Goal: Book appointment/travel/reservation

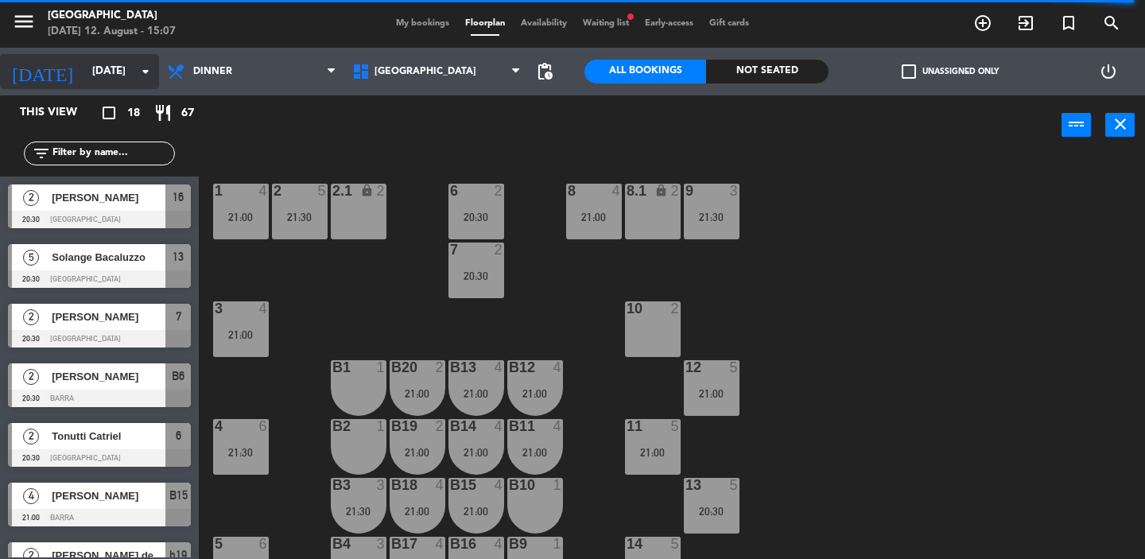
scroll to position [209, 0]
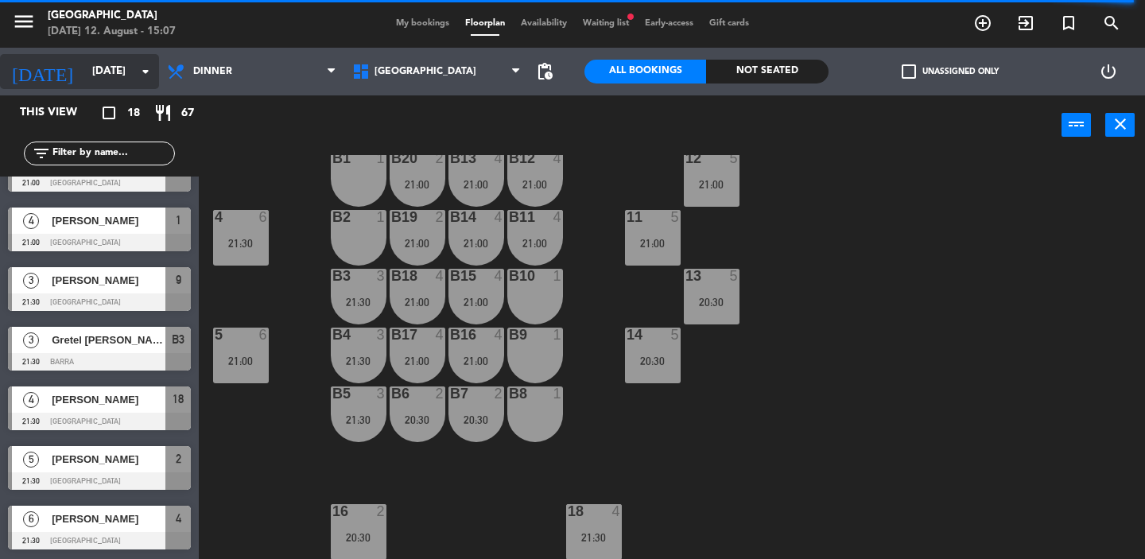
click at [138, 71] on icon "arrow_drop_down" at bounding box center [145, 71] width 19 height 19
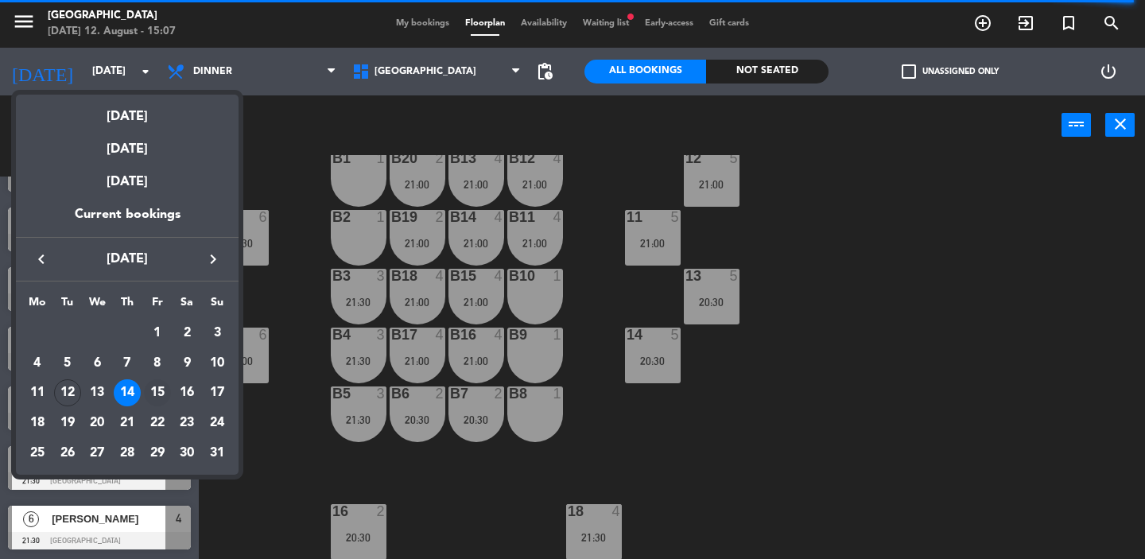
click at [162, 390] on div "15" at bounding box center [157, 392] width 27 height 27
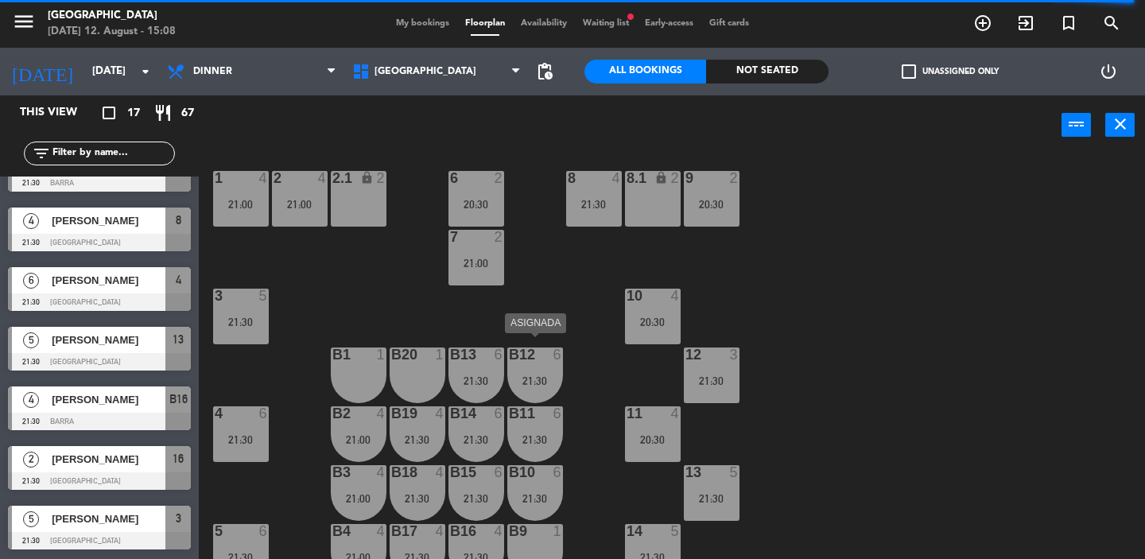
scroll to position [0, 0]
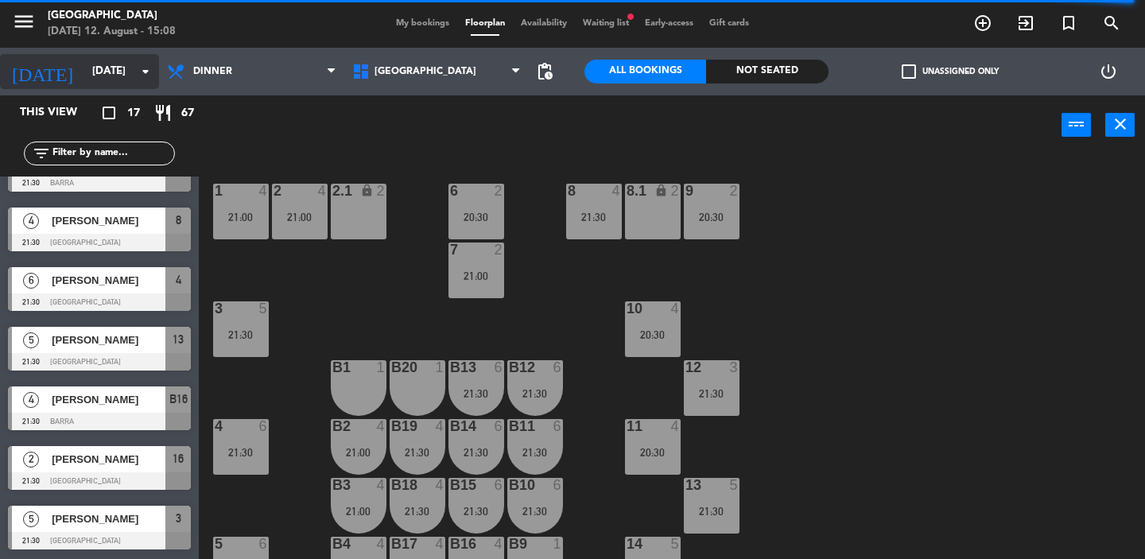
click at [146, 66] on icon "arrow_drop_down" at bounding box center [145, 71] width 19 height 19
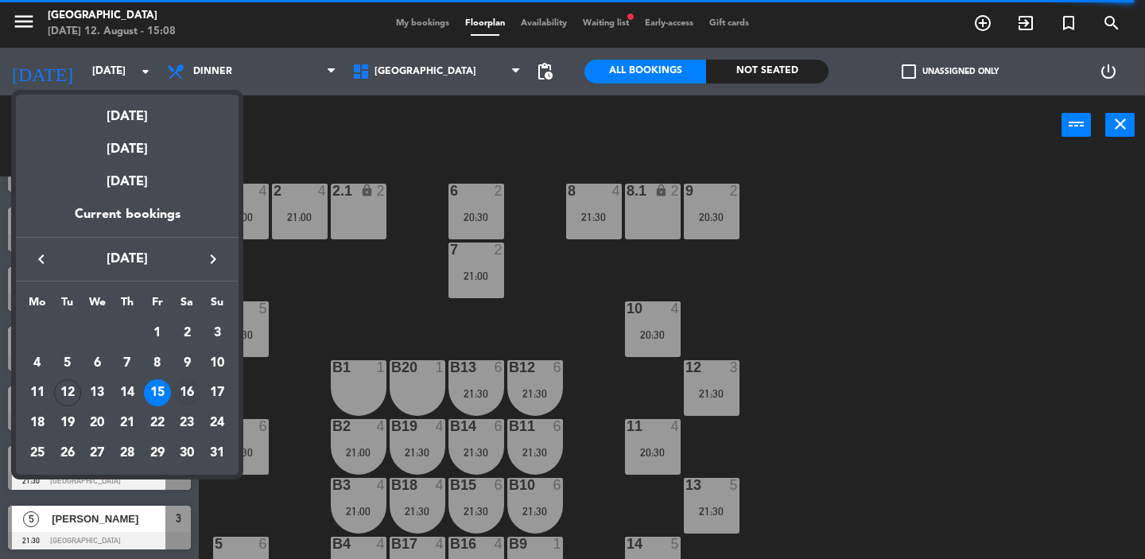
click at [188, 393] on div "16" at bounding box center [186, 392] width 27 height 27
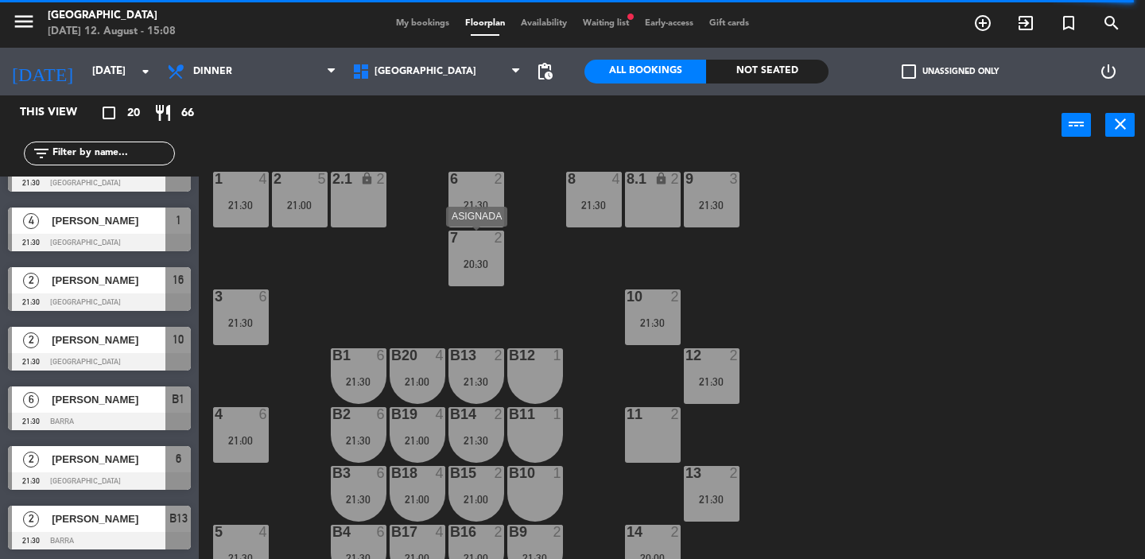
scroll to position [10, 0]
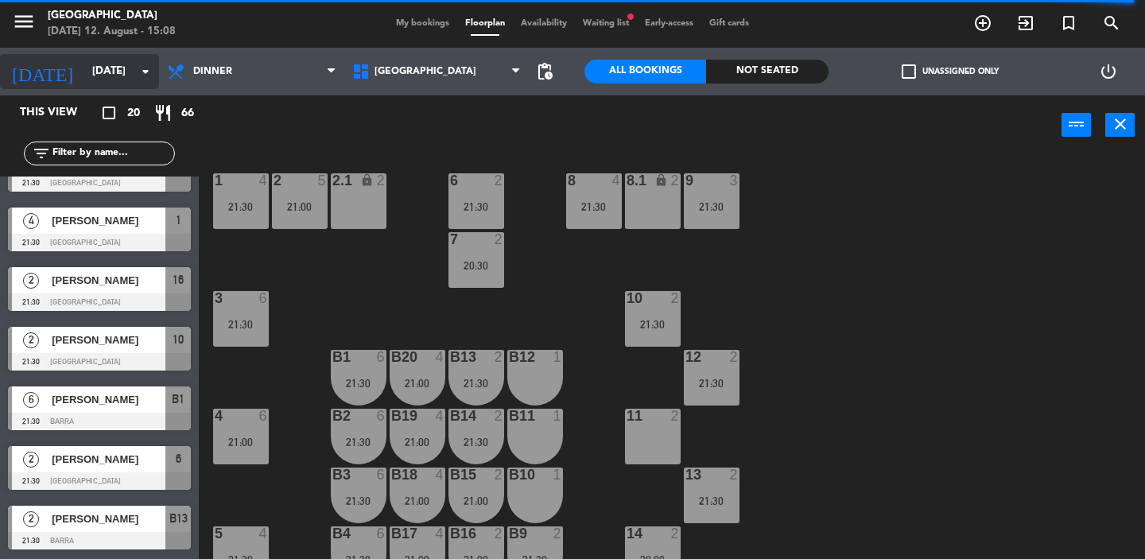
click at [149, 78] on icon "arrow_drop_down" at bounding box center [145, 71] width 19 height 19
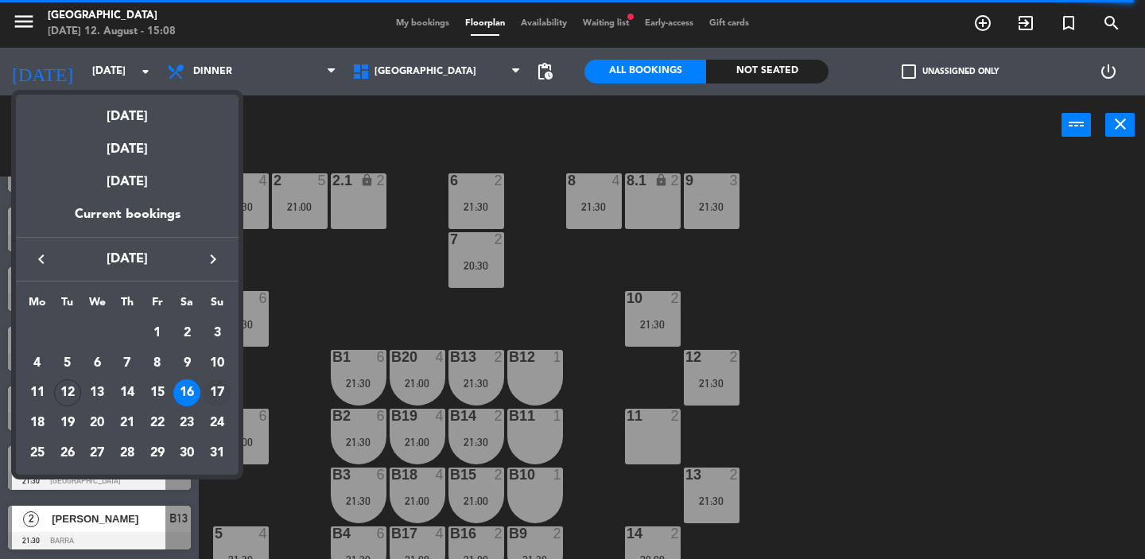
click at [215, 390] on div "17" at bounding box center [217, 392] width 27 height 27
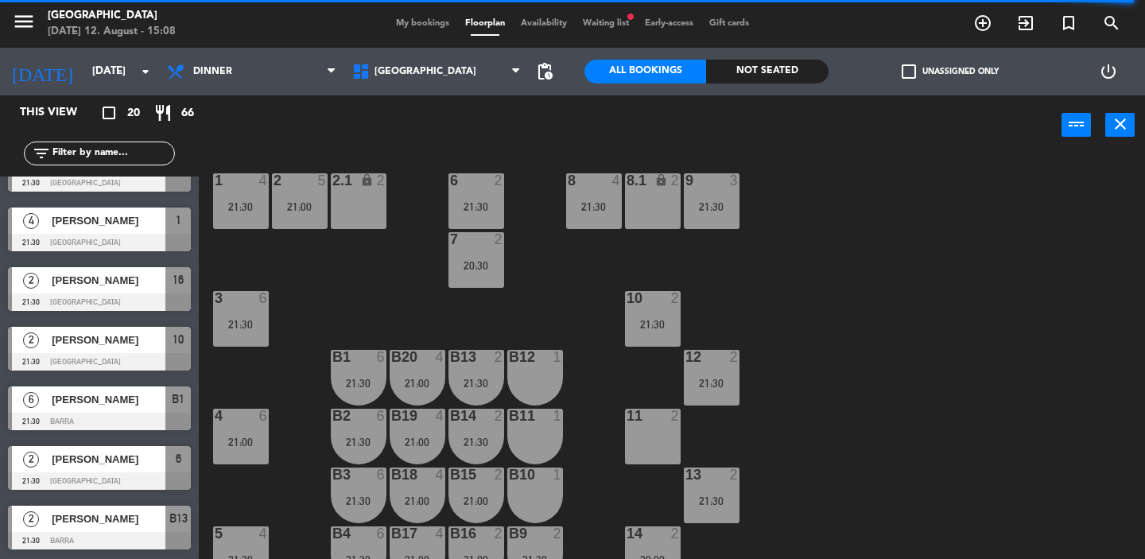
type input "[DATE]"
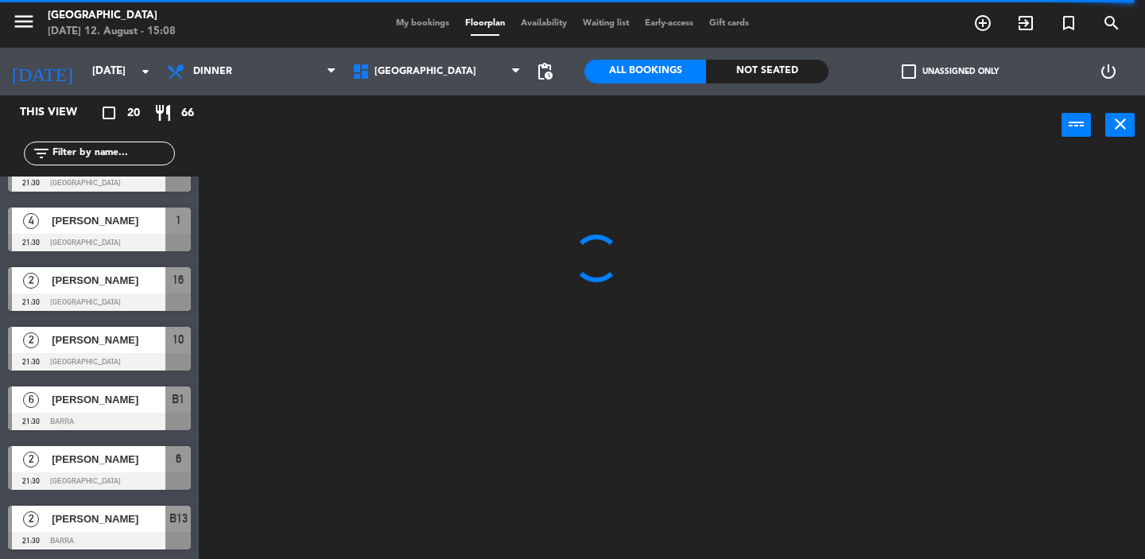
scroll to position [0, 0]
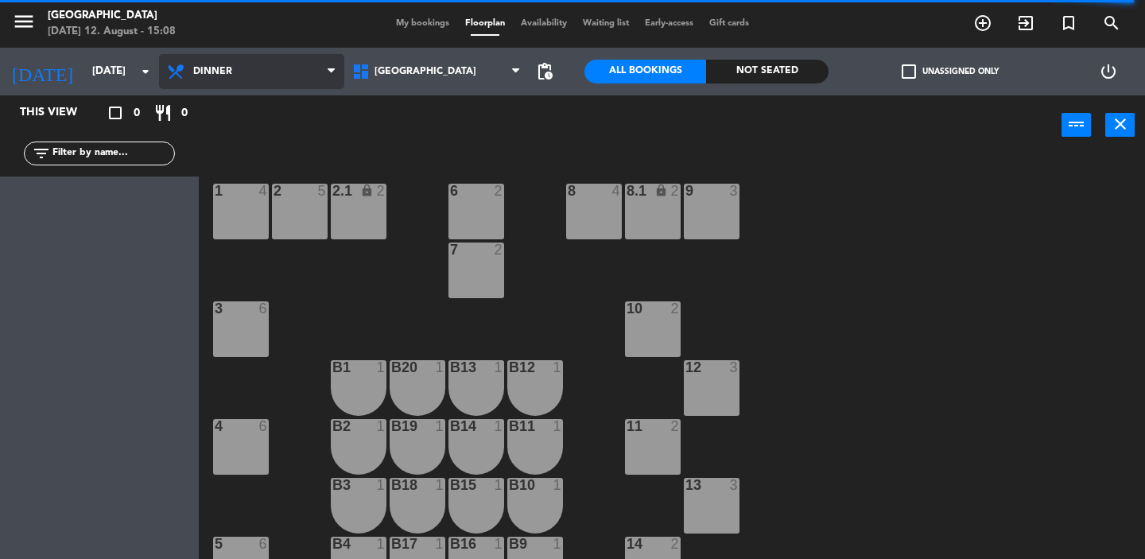
click at [270, 80] on span "Dinner" at bounding box center [251, 71] width 185 height 35
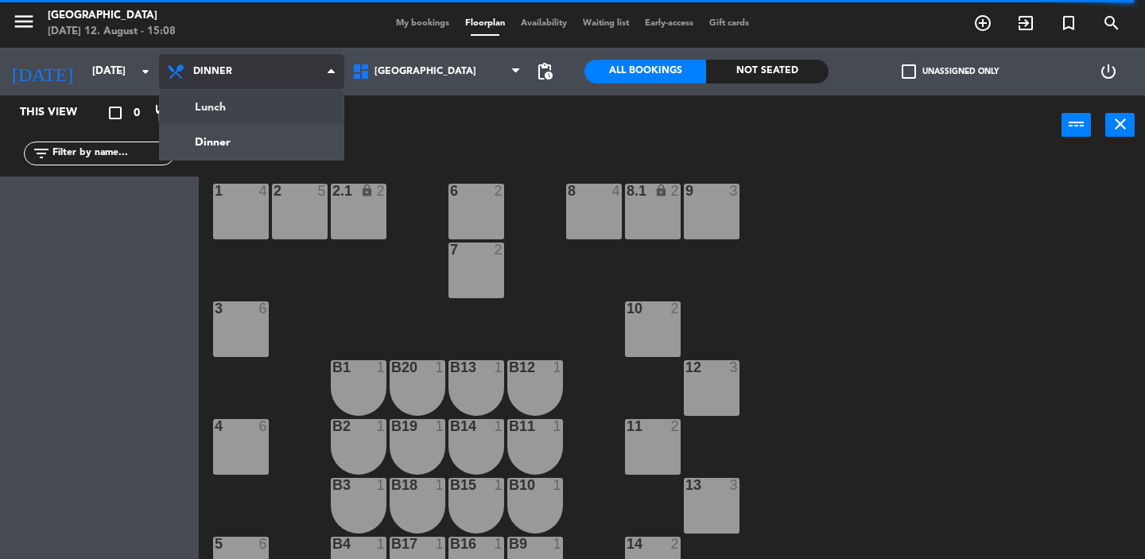
click at [258, 109] on ng-component "menu [GEOGRAPHIC_DATA] [DATE] 12. August - 15:08 My bookings Floorplan Availabi…" at bounding box center [572, 279] width 1145 height 559
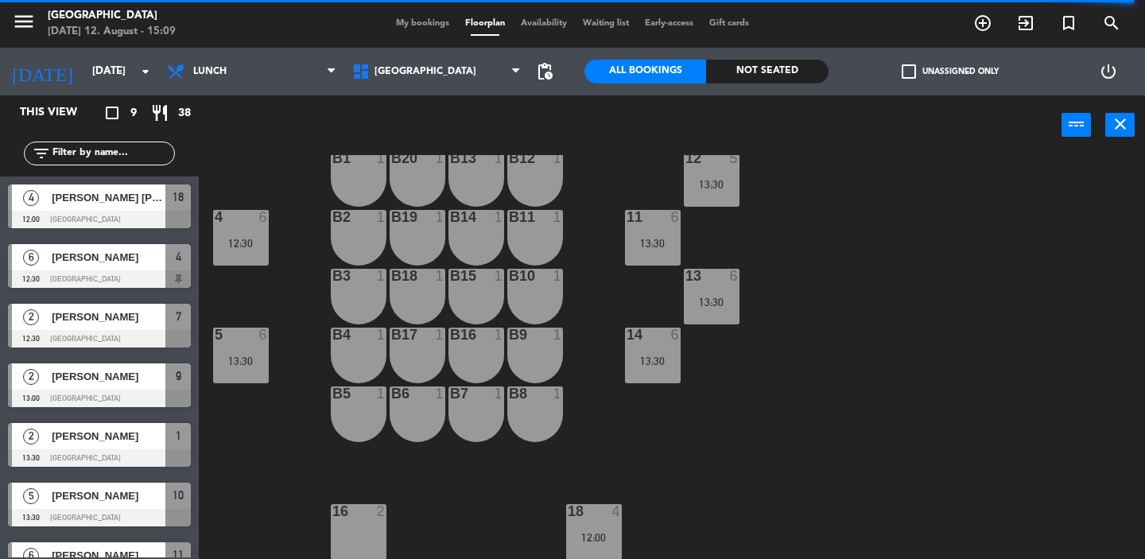
scroll to position [184, 0]
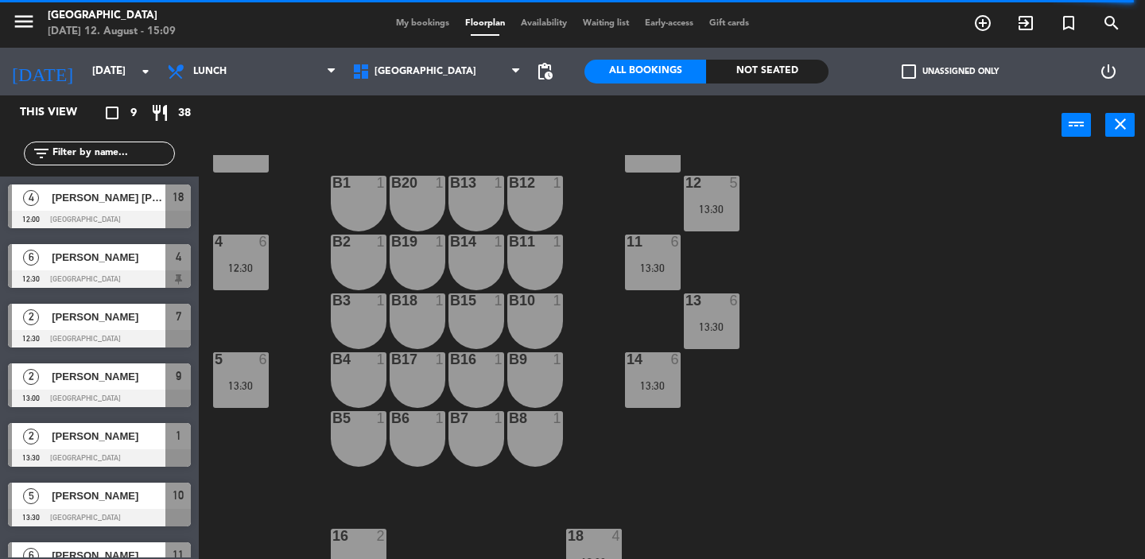
click at [424, 244] on div at bounding box center [417, 242] width 26 height 14
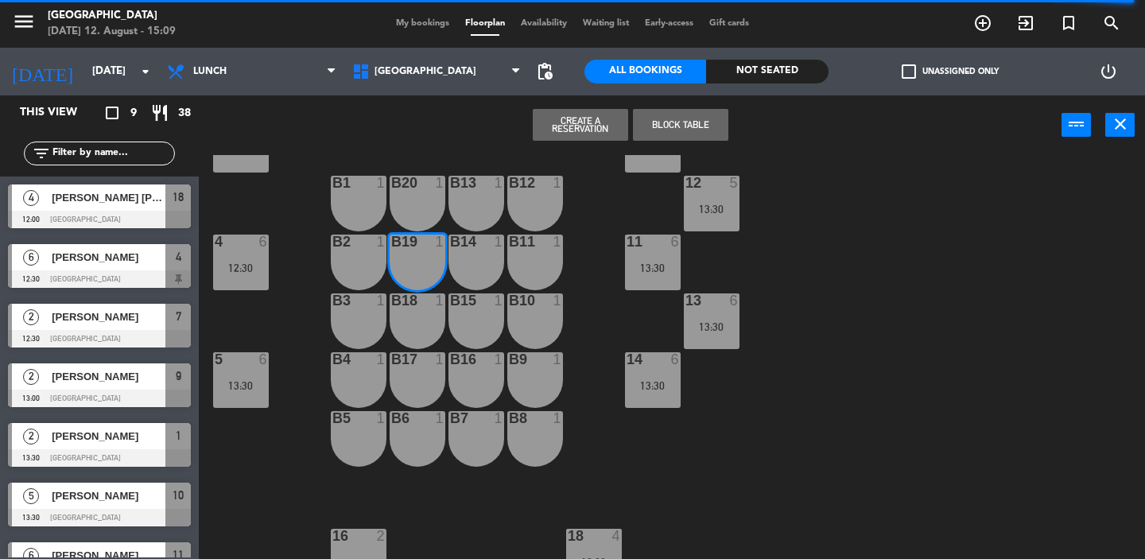
click at [424, 208] on div "b20 1" at bounding box center [418, 204] width 56 height 56
click at [417, 209] on div "b20 1" at bounding box center [418, 204] width 56 height 56
click at [417, 261] on div "b19 1" at bounding box center [418, 263] width 56 height 56
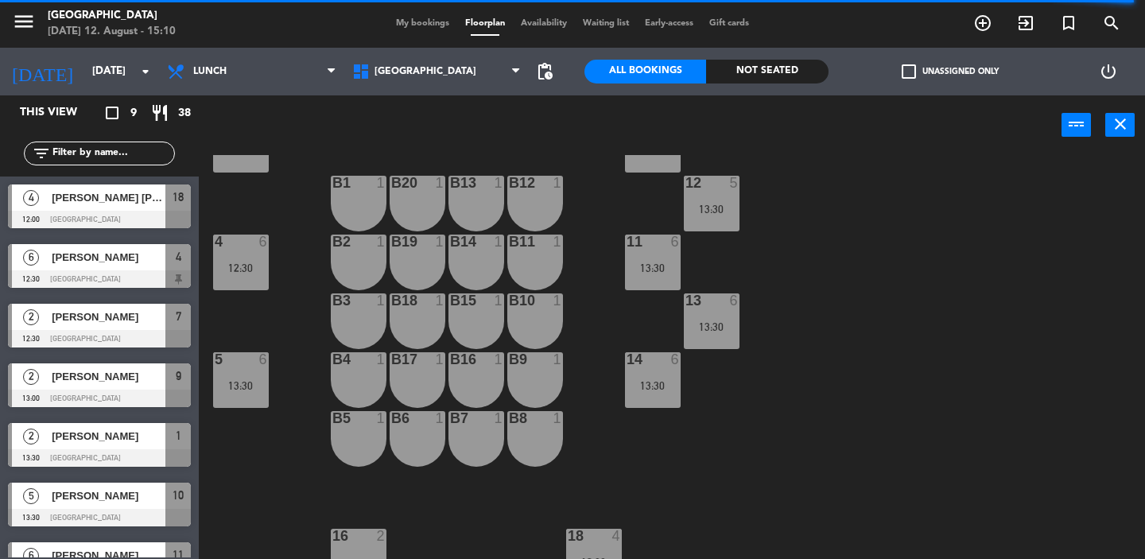
click at [114, 446] on div "[PERSON_NAME]" at bounding box center [107, 436] width 115 height 26
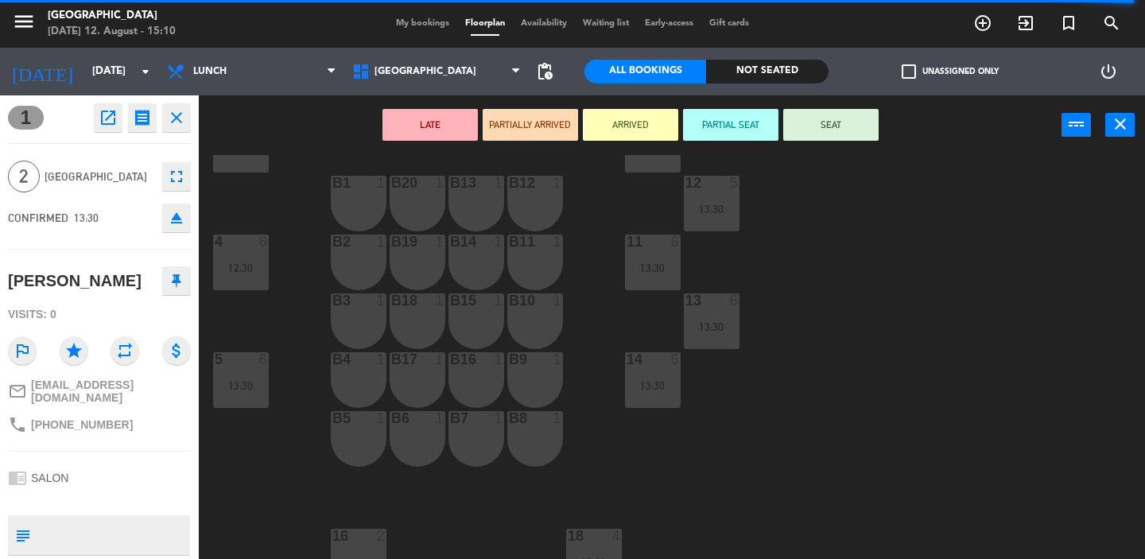
click at [176, 114] on icon "close" at bounding box center [176, 117] width 19 height 19
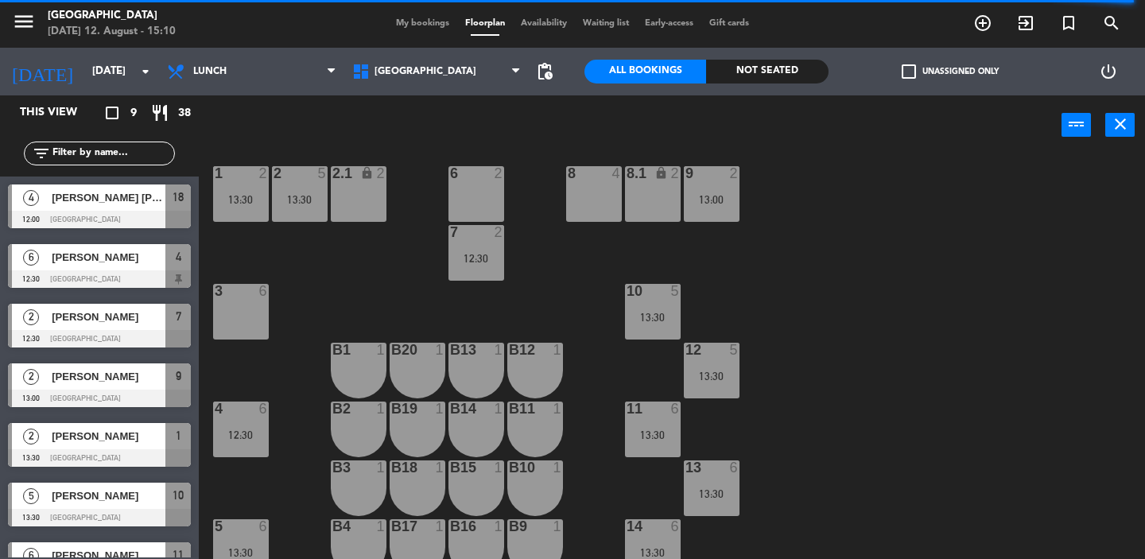
scroll to position [13, 0]
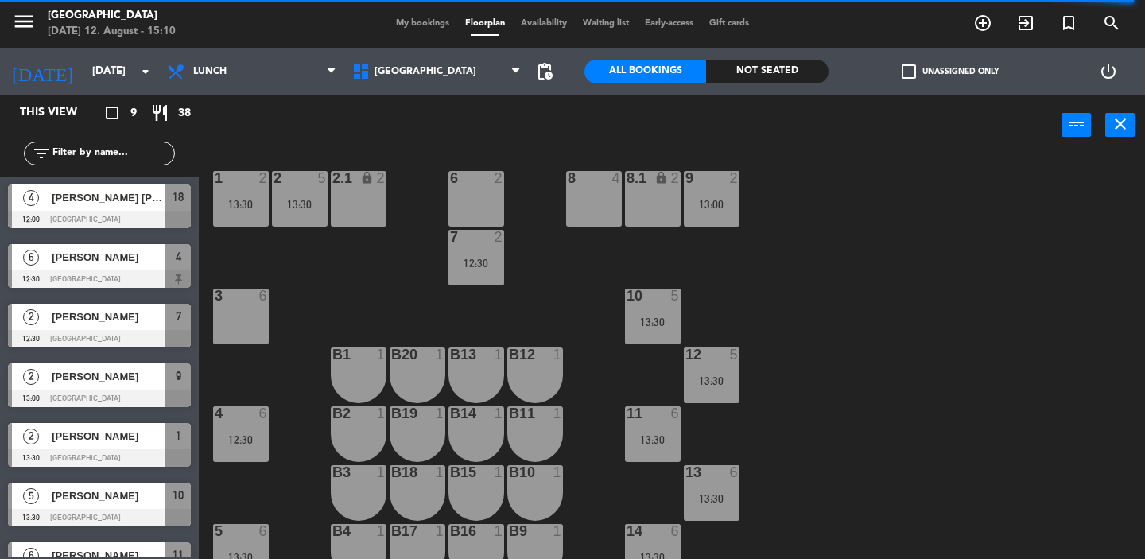
click at [309, 216] on div "2 5 13:30" at bounding box center [300, 199] width 56 height 56
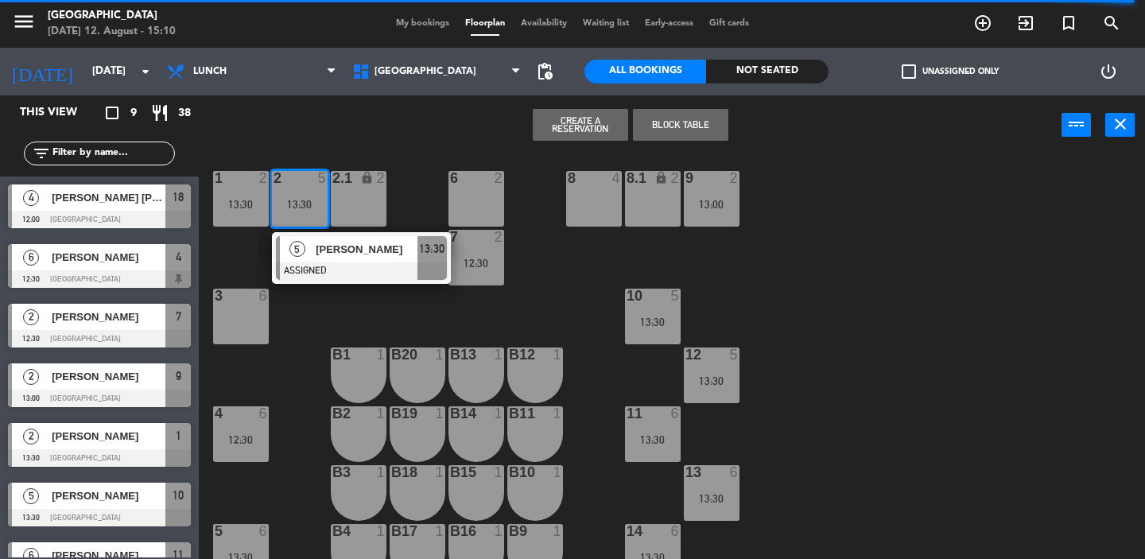
click at [346, 207] on div "2.1 lock 2" at bounding box center [359, 199] width 56 height 56
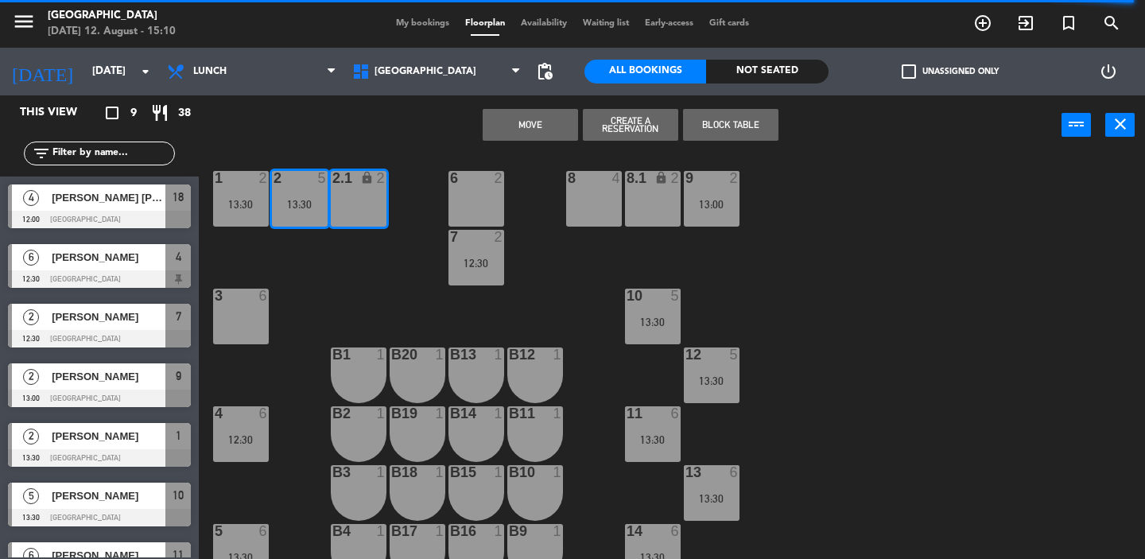
click at [346, 207] on div "2.1 lock 2" at bounding box center [359, 199] width 56 height 56
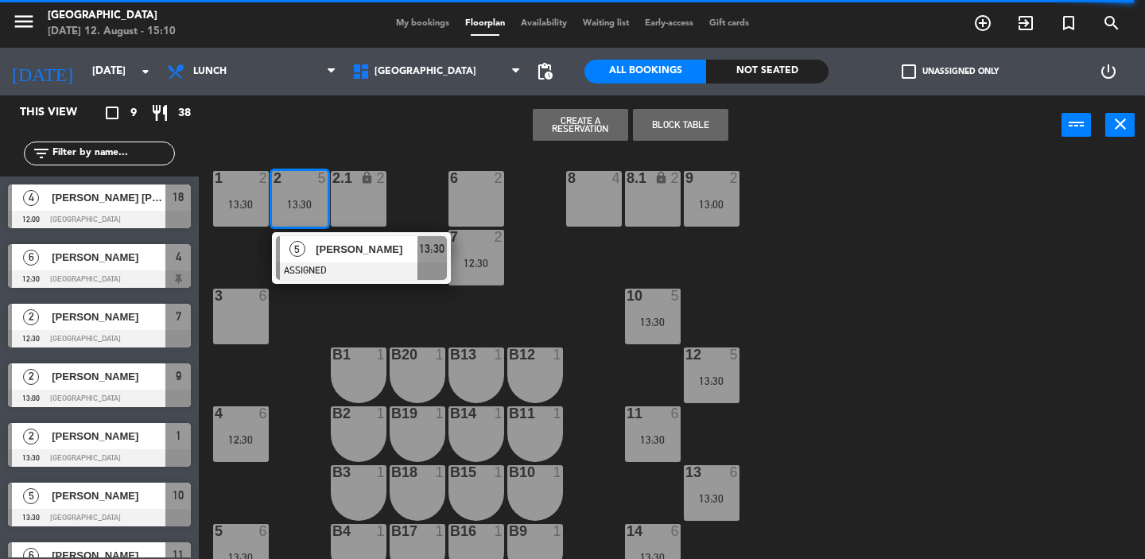
click at [307, 203] on div "13:30" at bounding box center [300, 204] width 56 height 11
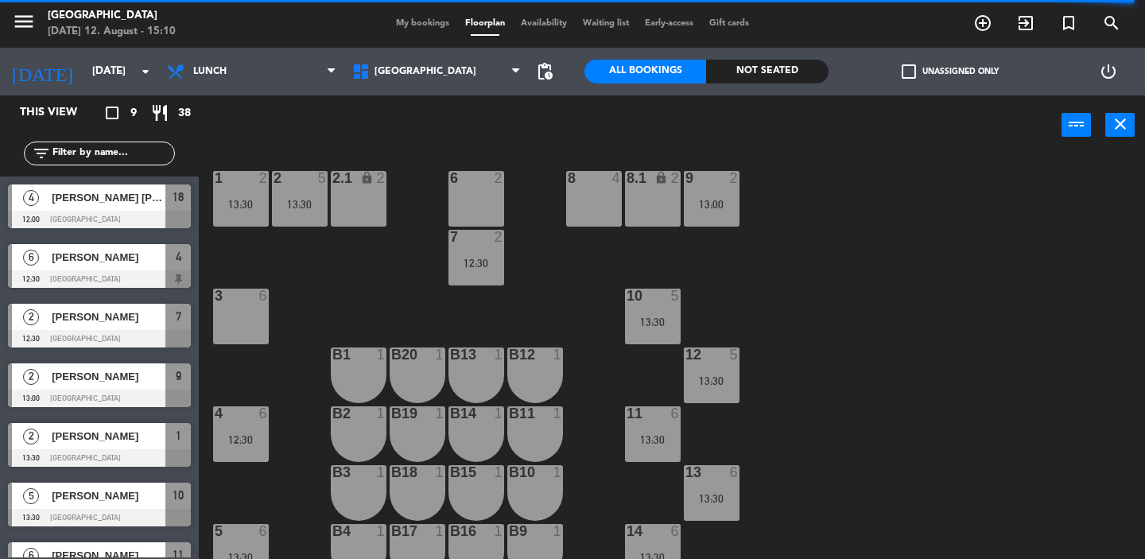
click at [246, 196] on div "1 2 13:30" at bounding box center [241, 199] width 56 height 56
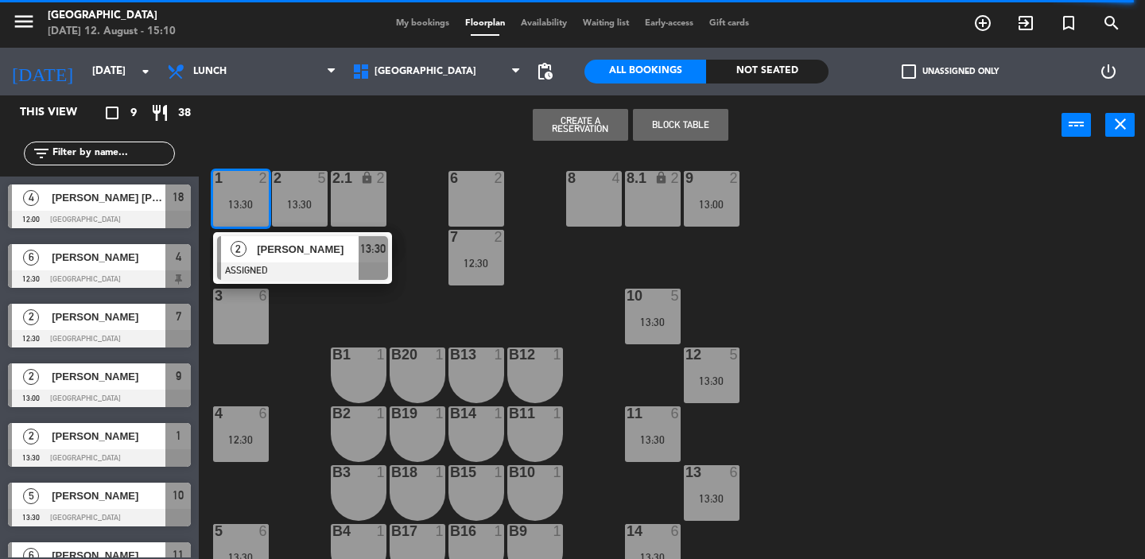
click at [246, 196] on div "1 2 13:30" at bounding box center [241, 199] width 56 height 56
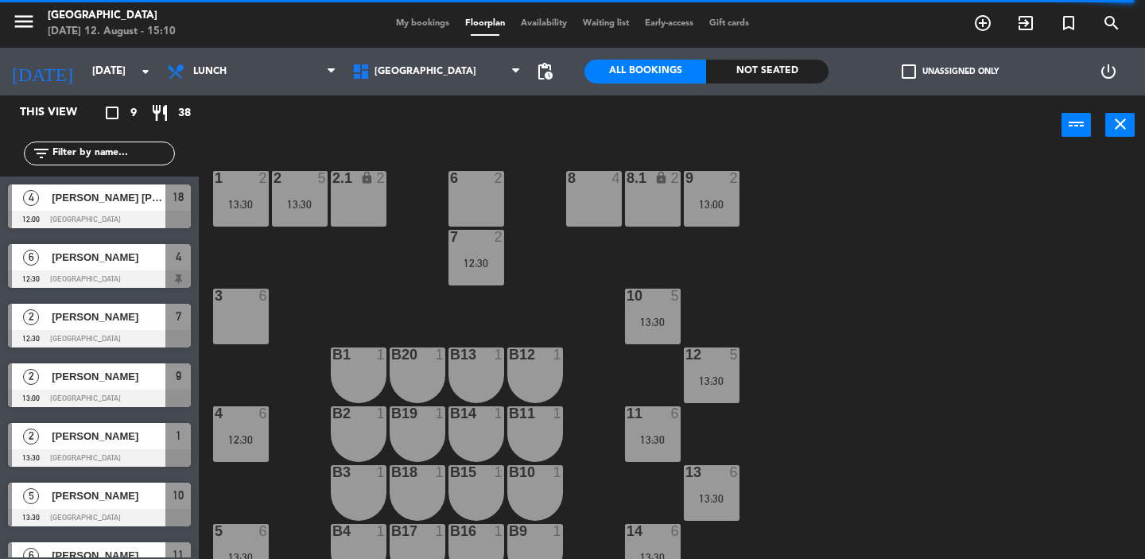
click at [246, 196] on div "1 2 13:30" at bounding box center [241, 199] width 56 height 56
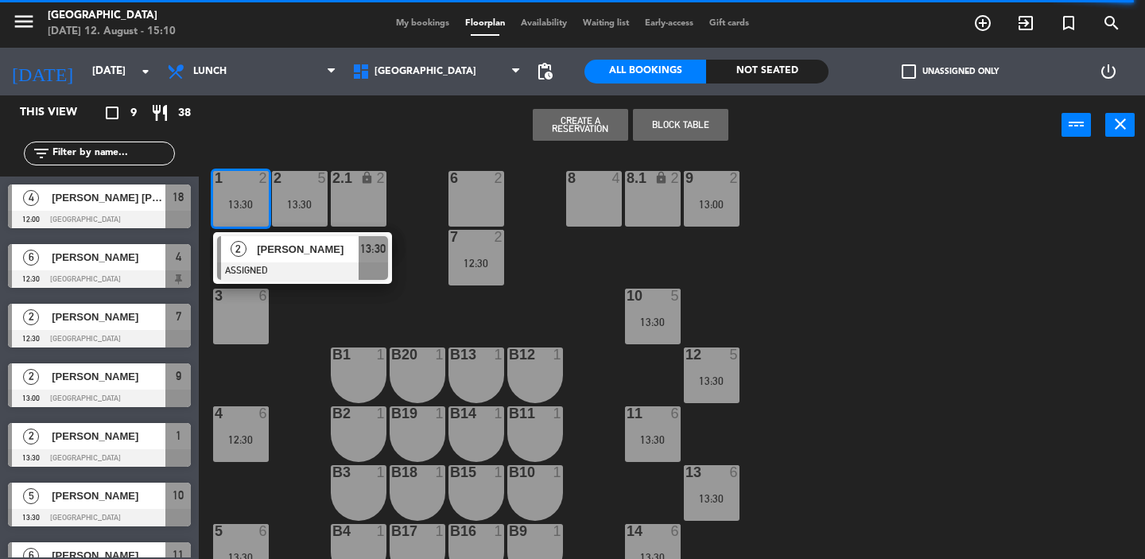
click at [246, 207] on div "13:30" at bounding box center [241, 204] width 56 height 11
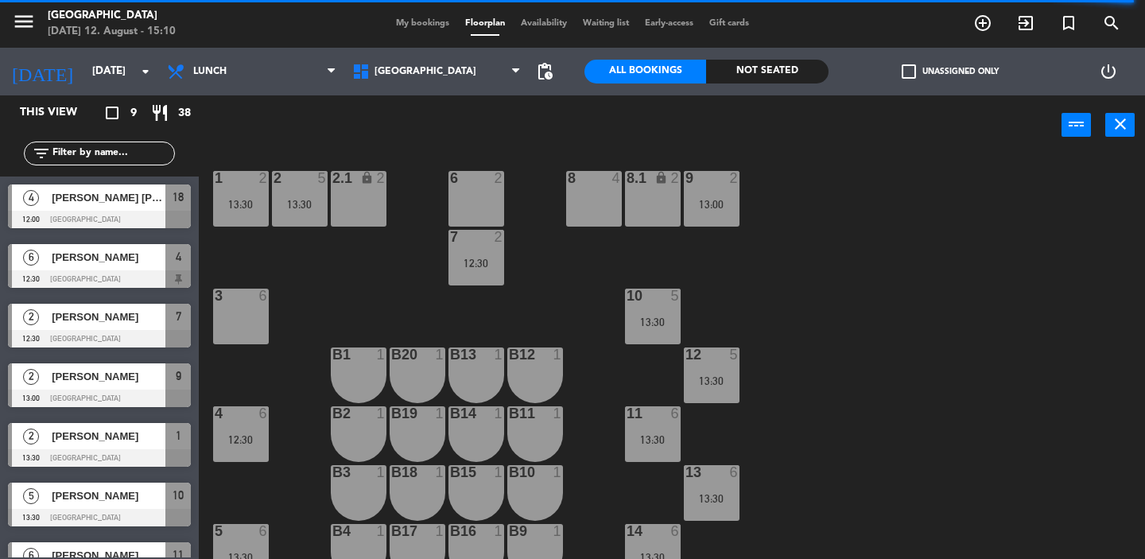
click at [606, 197] on div "8 4" at bounding box center [594, 199] width 56 height 56
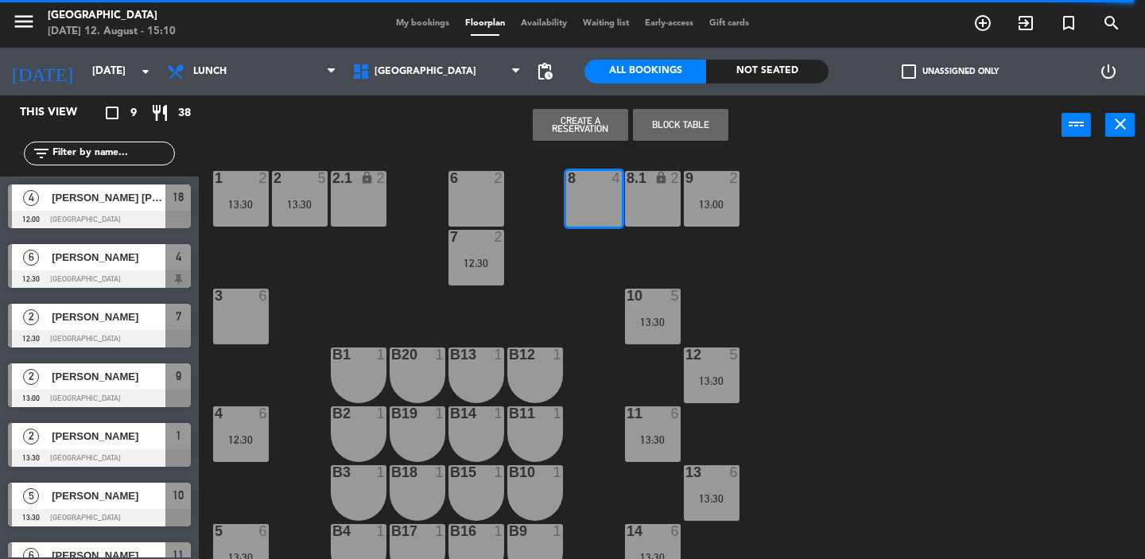
click at [606, 197] on div "8 4" at bounding box center [594, 199] width 56 height 56
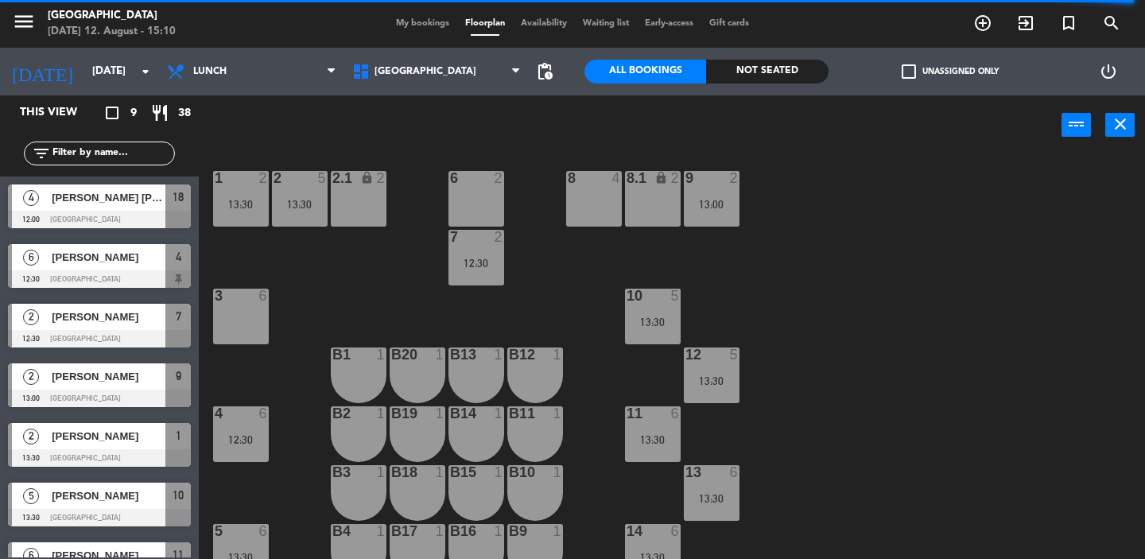
click at [646, 200] on div "8.1 lock 2" at bounding box center [653, 199] width 56 height 56
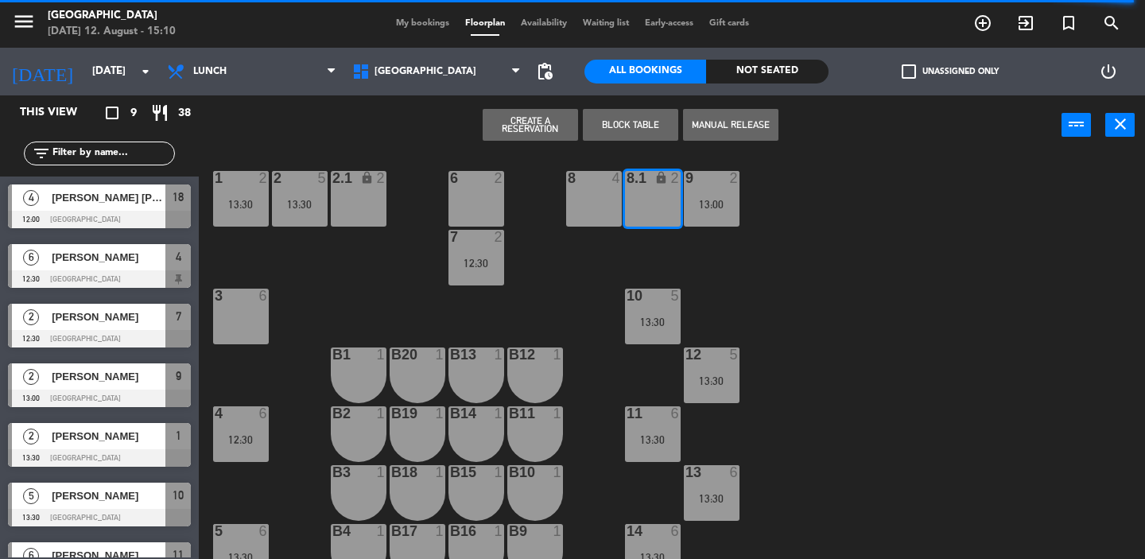
click at [646, 200] on div "8.1 lock 2" at bounding box center [653, 199] width 56 height 56
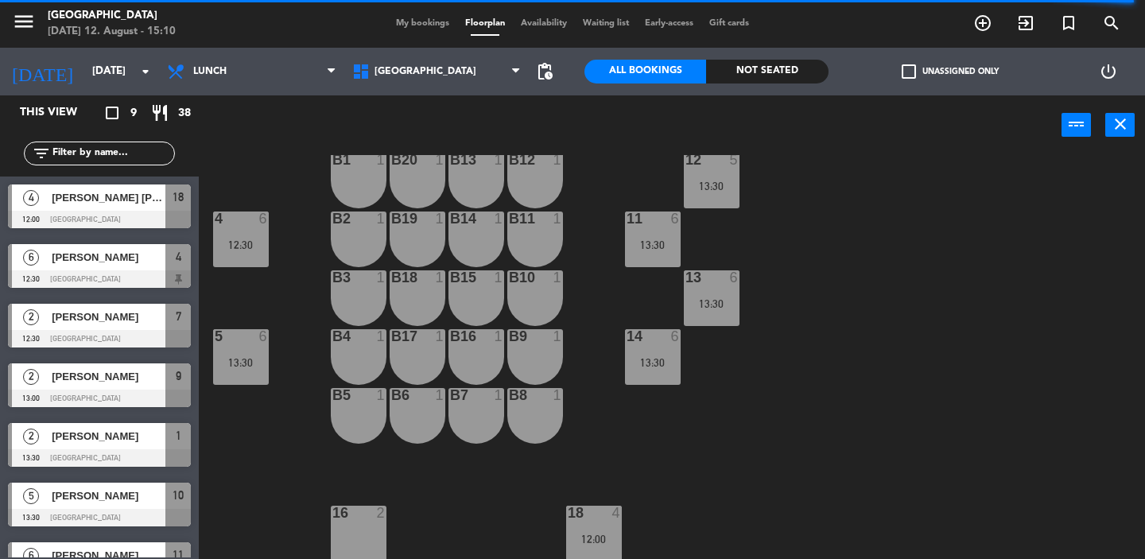
scroll to position [209, 0]
